Goal: Information Seeking & Learning: Find specific fact

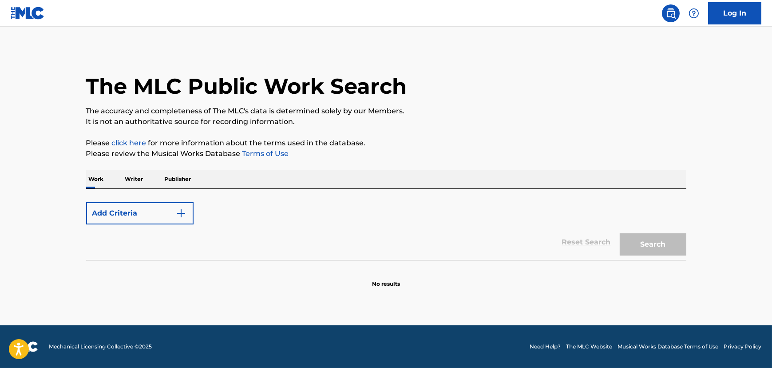
click at [144, 208] on button "Add Criteria" at bounding box center [139, 213] width 107 height 22
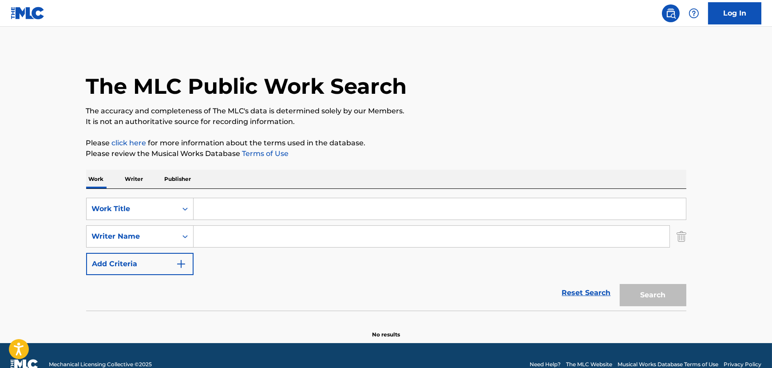
click at [249, 217] on input "Search Form" at bounding box center [440, 208] width 492 height 21
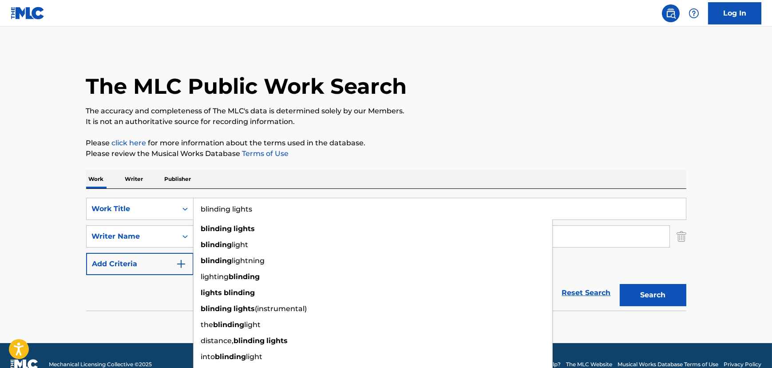
type input "blinding lights"
click at [620, 284] on button "Search" at bounding box center [653, 295] width 67 height 22
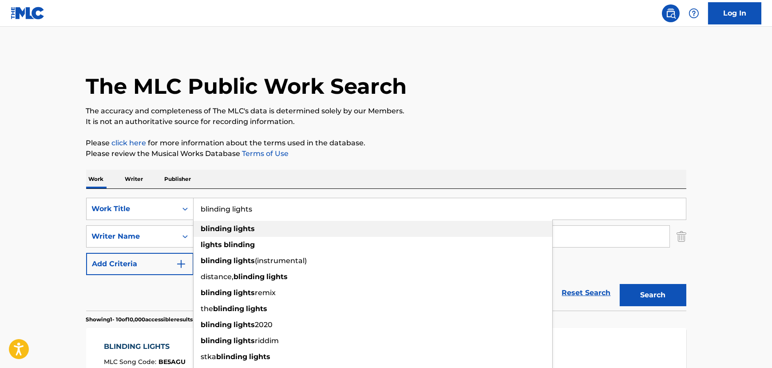
click at [240, 225] on strong "lights" at bounding box center [244, 228] width 21 height 8
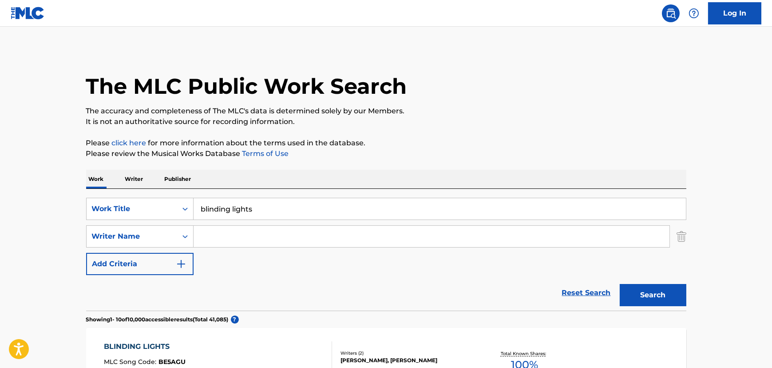
click at [166, 301] on div "Reset Search Search" at bounding box center [386, 293] width 600 height 36
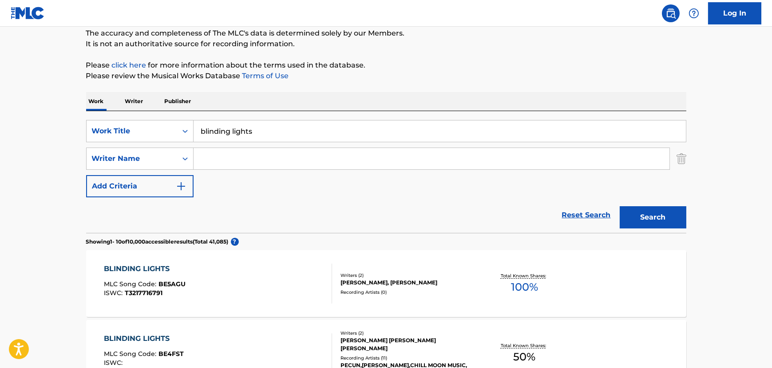
scroll to position [80, 0]
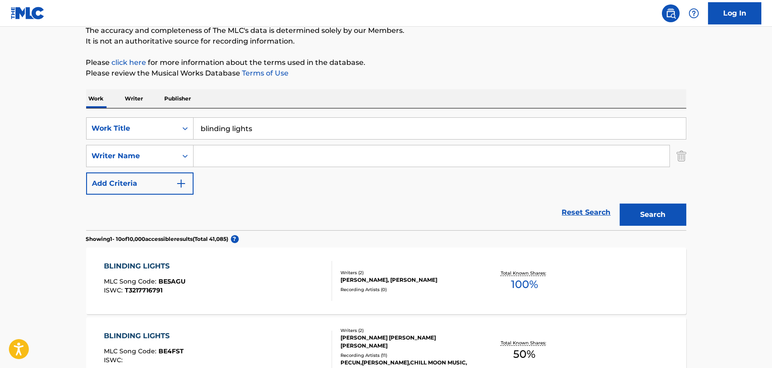
click at [190, 270] on div "BLINDING LIGHTS MLC Song Code : BE5AGU ISWC : T3217716791" at bounding box center [218, 281] width 228 height 40
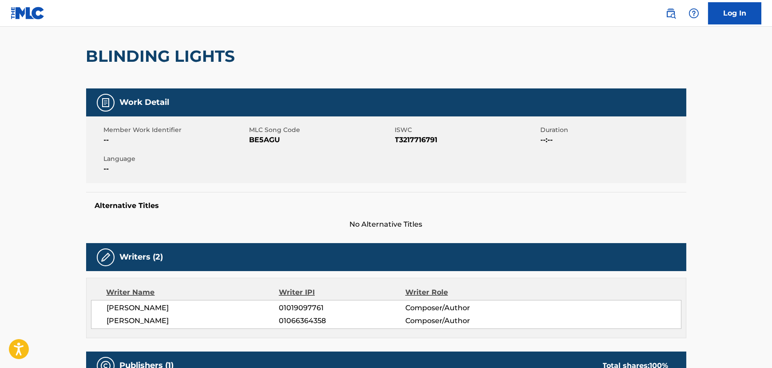
scroll to position [63, 0]
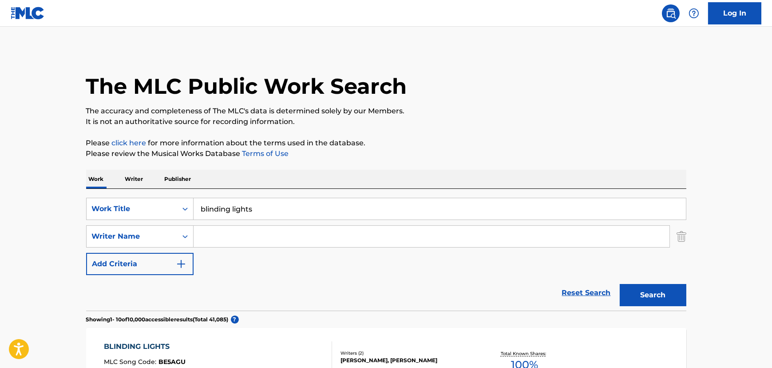
click at [210, 234] on input "Search Form" at bounding box center [432, 236] width 476 height 21
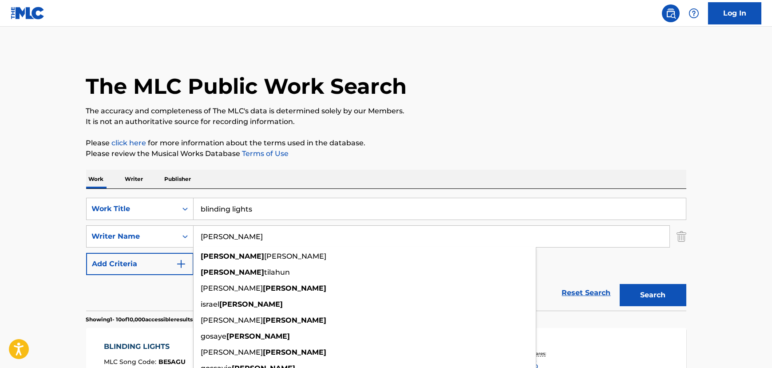
click at [217, 236] on input "[PERSON_NAME]" at bounding box center [432, 236] width 476 height 21
type input "[PERSON_NAME]"
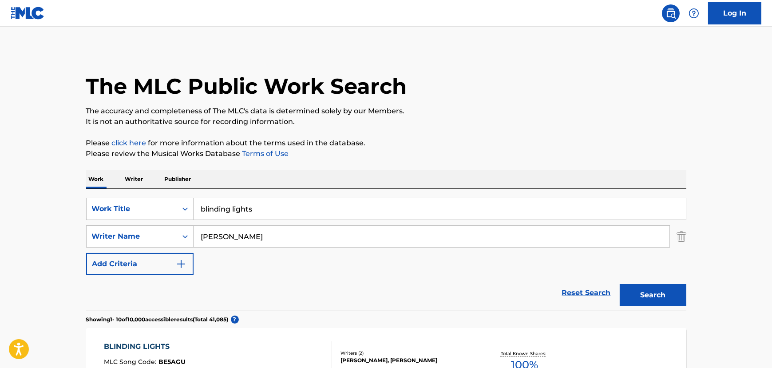
click at [645, 295] on button "Search" at bounding box center [653, 295] width 67 height 22
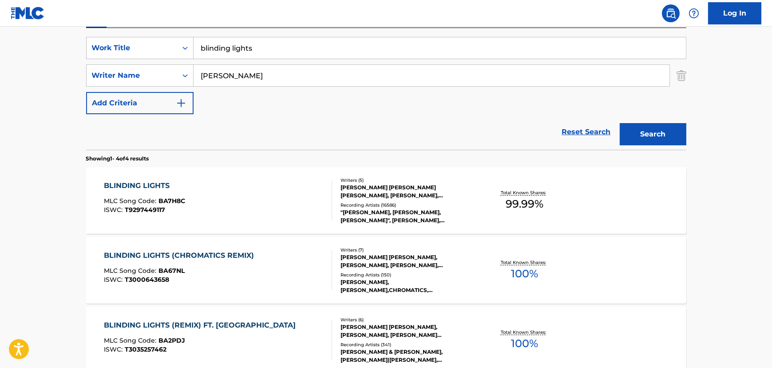
scroll to position [161, 0]
click at [253, 180] on div "BLINDING LIGHTS MLC Song Code : BA7H8C ISWC : T9297449117" at bounding box center [218, 200] width 228 height 40
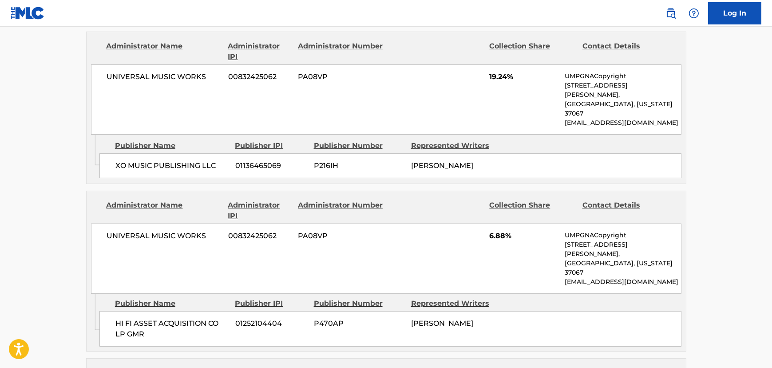
scroll to position [848, 0]
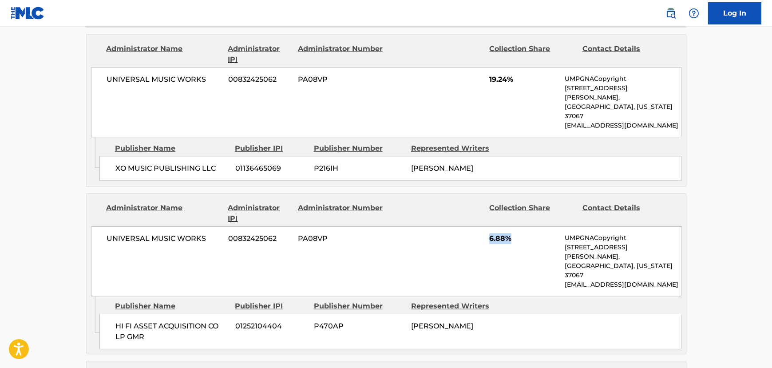
drag, startPoint x: 524, startPoint y: 194, endPoint x: 484, endPoint y: 191, distance: 40.0
click at [484, 226] on div "UNIVERSAL MUSIC WORKS 00832425062 PA08VP 6.88% UMPGNACopyright [STREET_ADDRESS]…" at bounding box center [386, 261] width 590 height 70
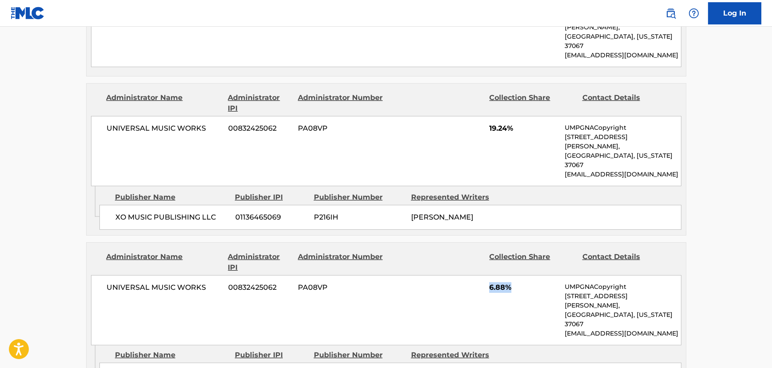
scroll to position [807, 0]
